Goal: Task Accomplishment & Management: Manage account settings

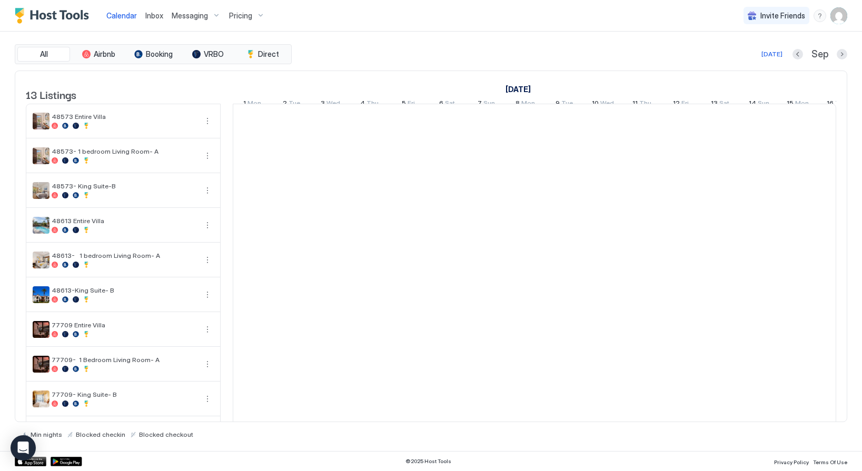
scroll to position [0, 585]
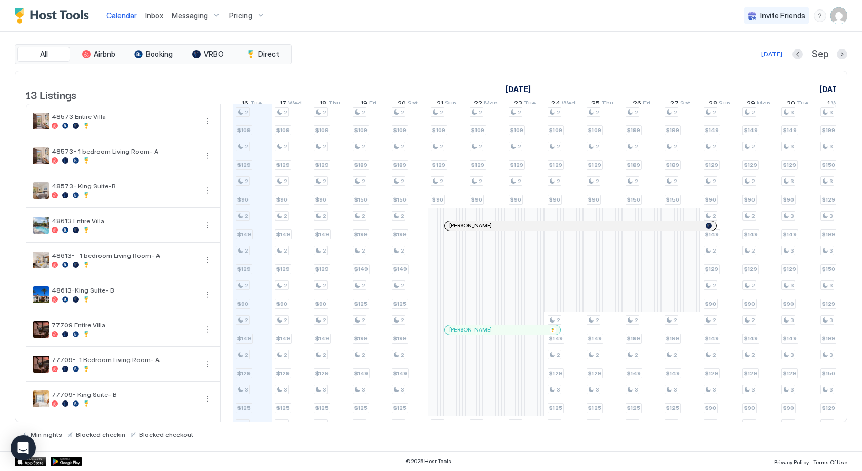
click at [245, 12] on span "Pricing" at bounding box center [240, 15] width 23 height 9
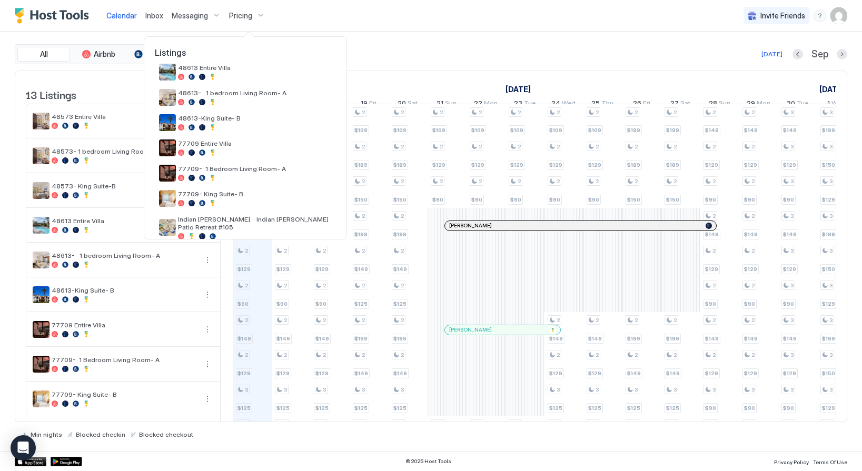
scroll to position [128, 0]
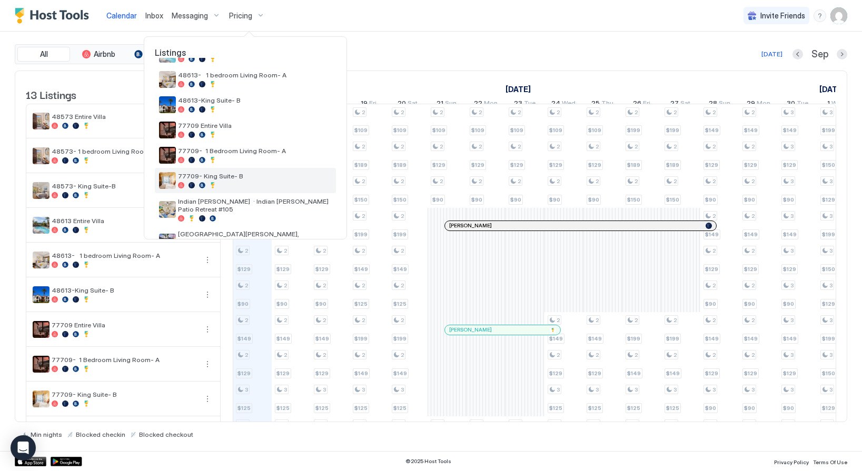
click at [225, 175] on span "77709- King Suite- B" at bounding box center [255, 176] width 154 height 8
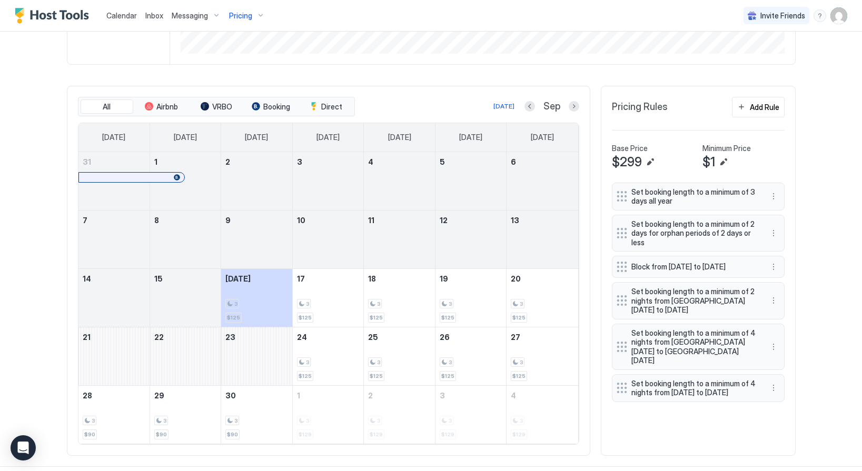
scroll to position [281, 0]
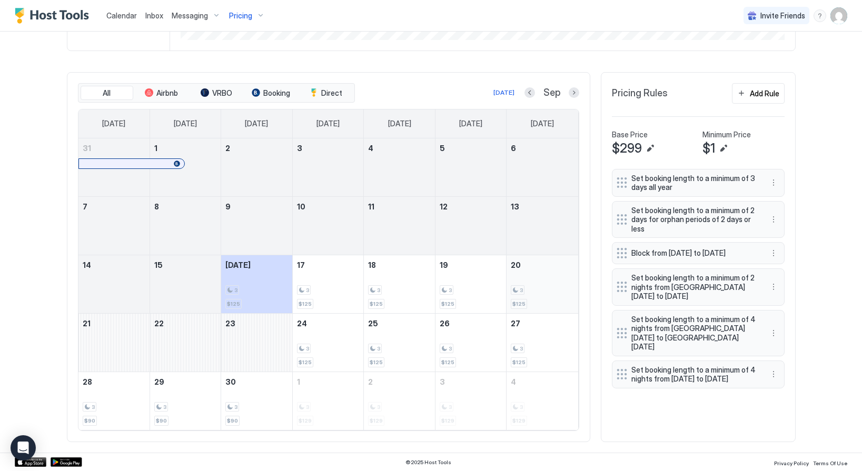
click at [526, 290] on div "3" at bounding box center [542, 290] width 63 height 10
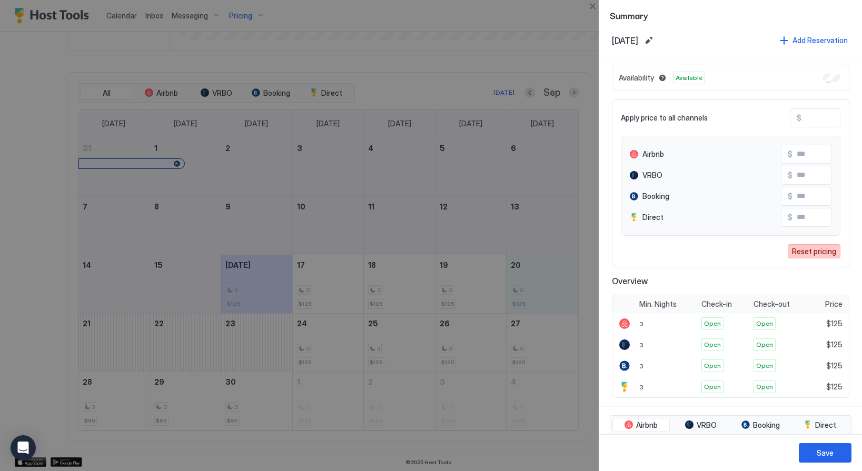
scroll to position [0, 0]
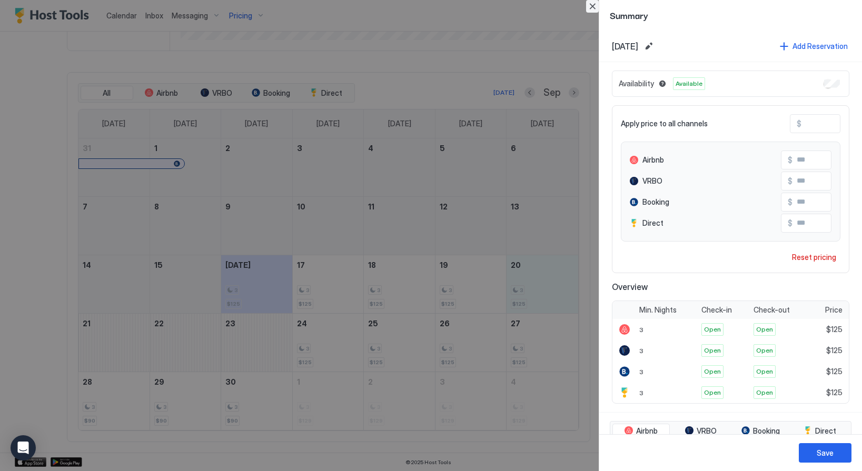
click at [596, 6] on button "Close" at bounding box center [592, 6] width 13 height 13
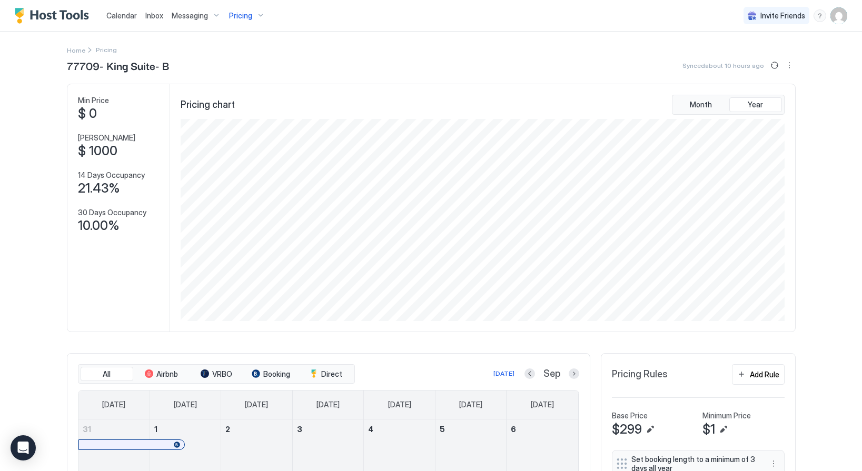
click at [242, 14] on span "Pricing" at bounding box center [240, 15] width 23 height 9
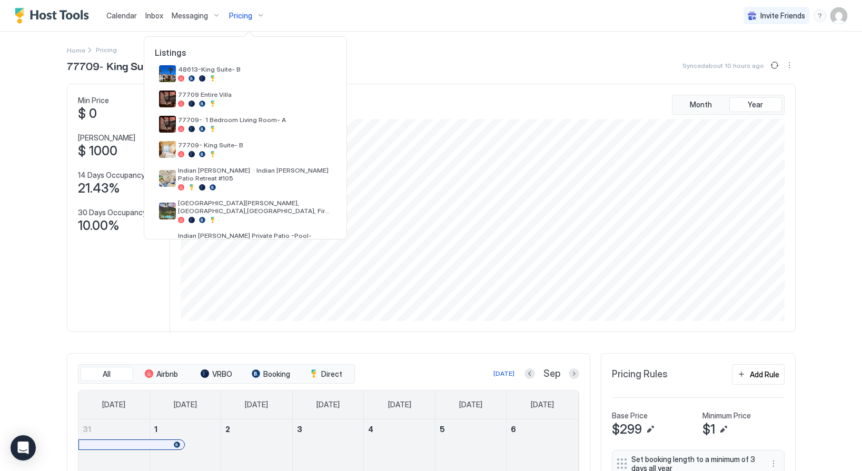
scroll to position [163, 0]
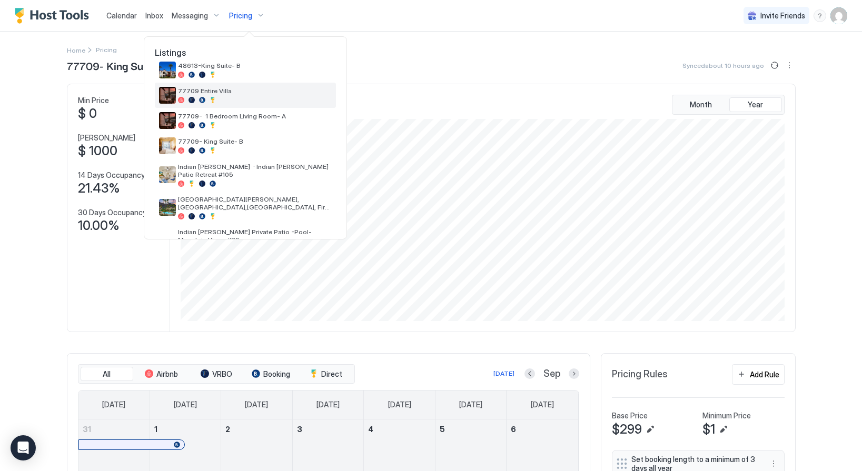
click at [210, 96] on div "77709 Entire Villa" at bounding box center [255, 95] width 154 height 16
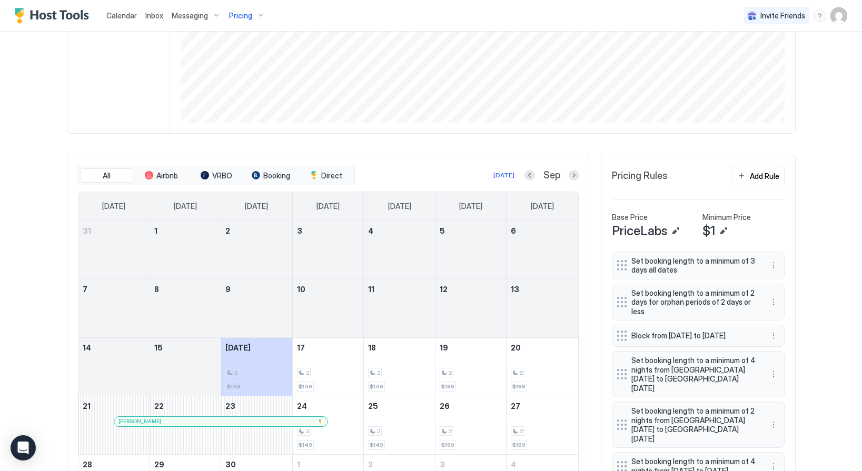
scroll to position [281, 0]
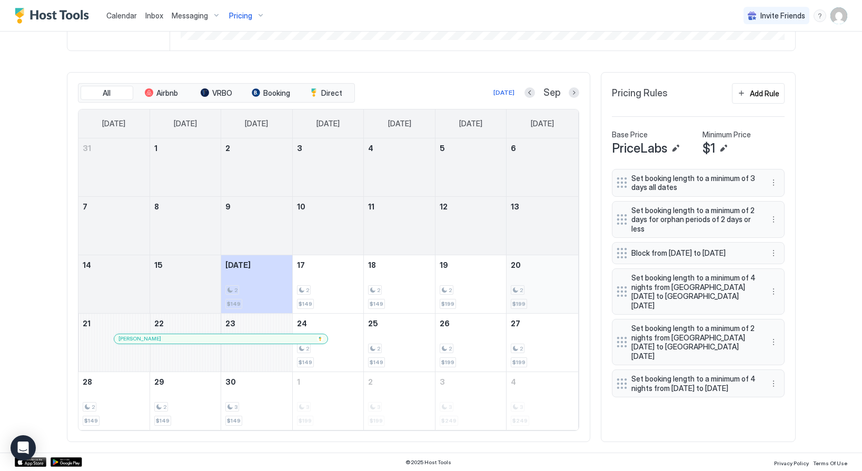
click at [538, 278] on div "2 $199" at bounding box center [542, 285] width 63 height 50
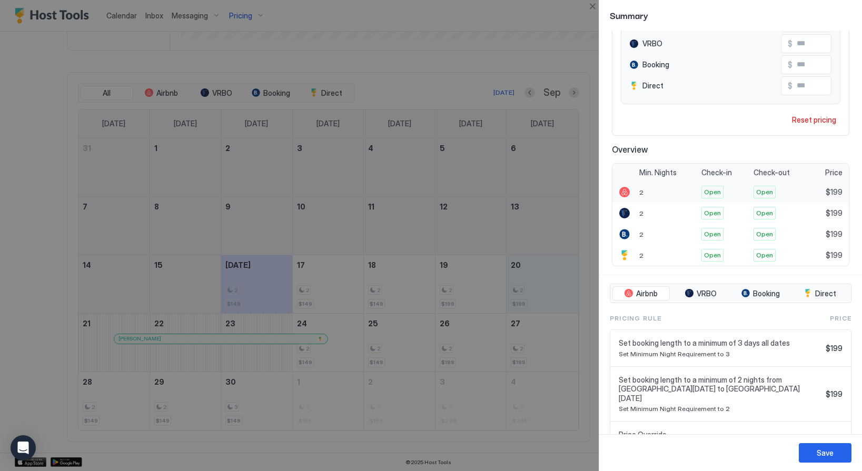
scroll to position [0, 0]
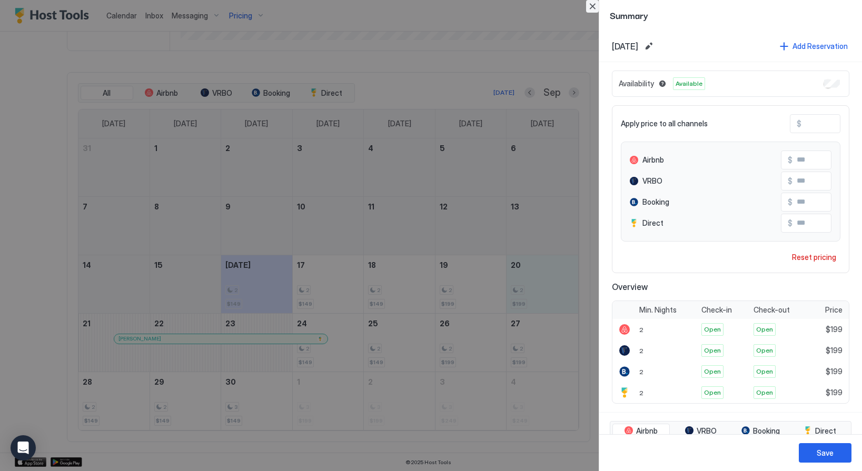
click at [595, 2] on button "Close" at bounding box center [592, 6] width 13 height 13
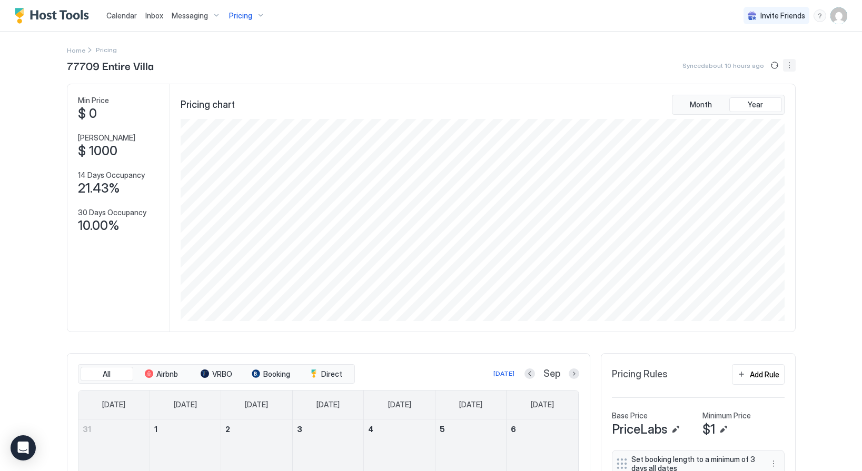
click at [786, 66] on button "More options" at bounding box center [789, 65] width 13 height 13
click at [744, 92] on div "Listing Settings" at bounding box center [765, 97] width 67 height 17
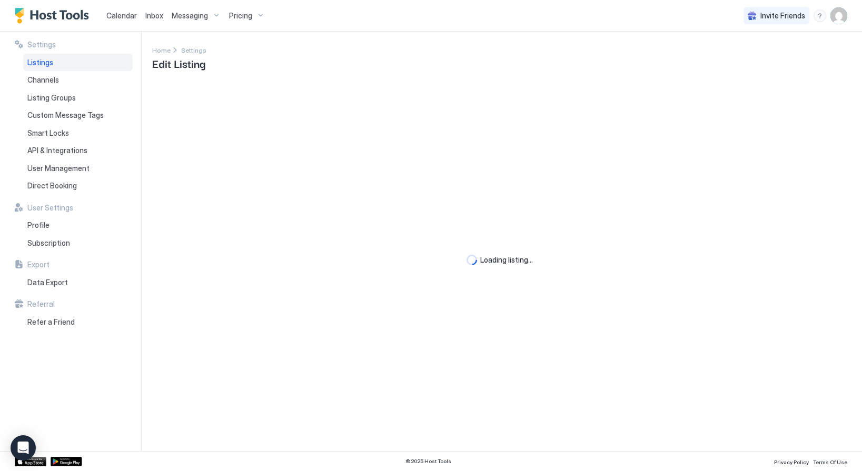
click at [837, 13] on img "User profile" at bounding box center [839, 15] width 17 height 17
click at [728, 75] on div "Logout" at bounding box center [735, 76] width 36 height 9
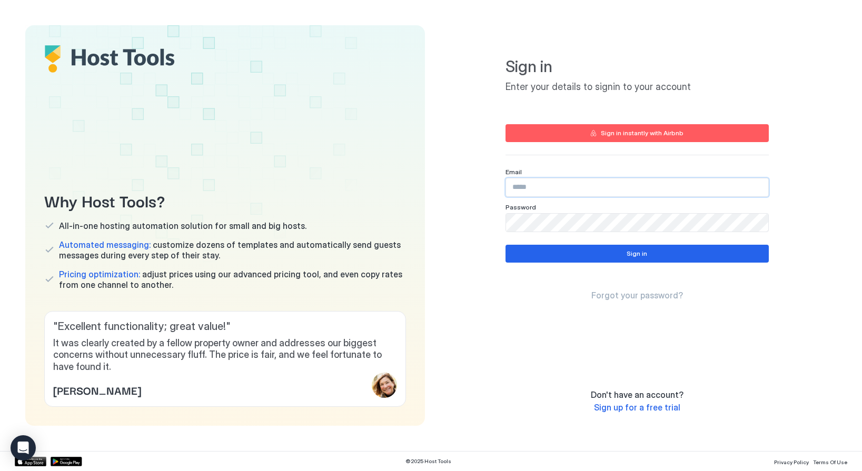
click at [537, 185] on input "Input Field" at bounding box center [637, 188] width 262 height 18
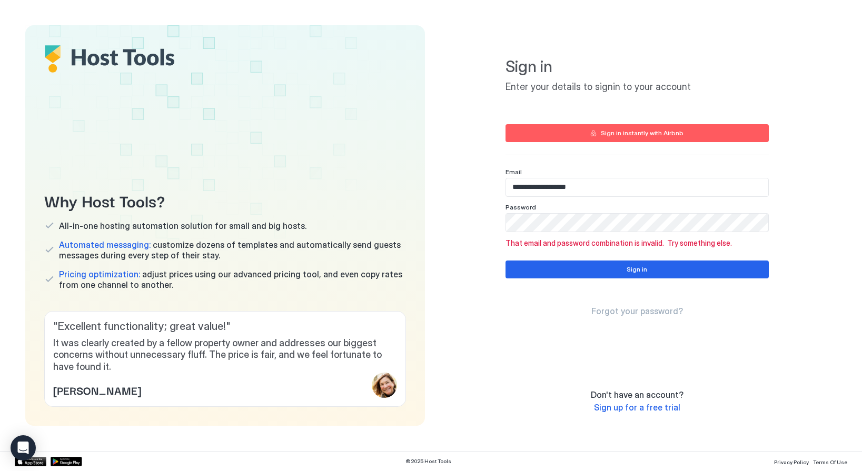
click at [571, 182] on input "**********" at bounding box center [637, 188] width 262 height 18
paste input "*********"
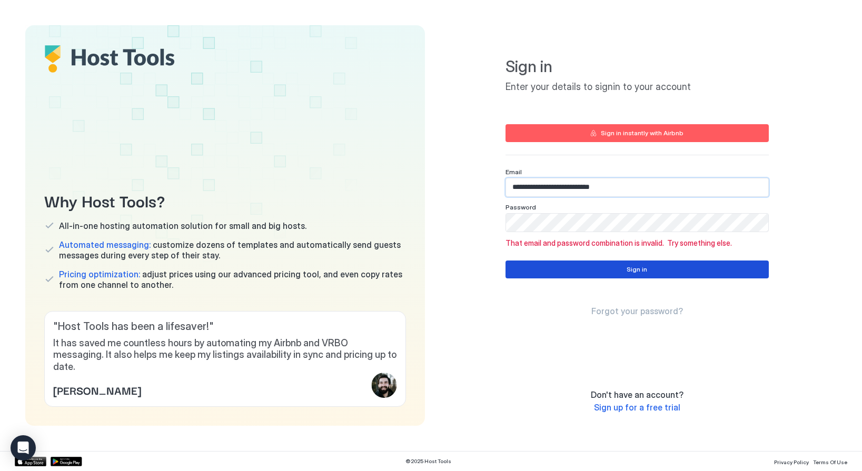
type input "**********"
click at [572, 273] on button "Sign in" at bounding box center [637, 270] width 263 height 18
